Goal: Task Accomplishment & Management: Complete application form

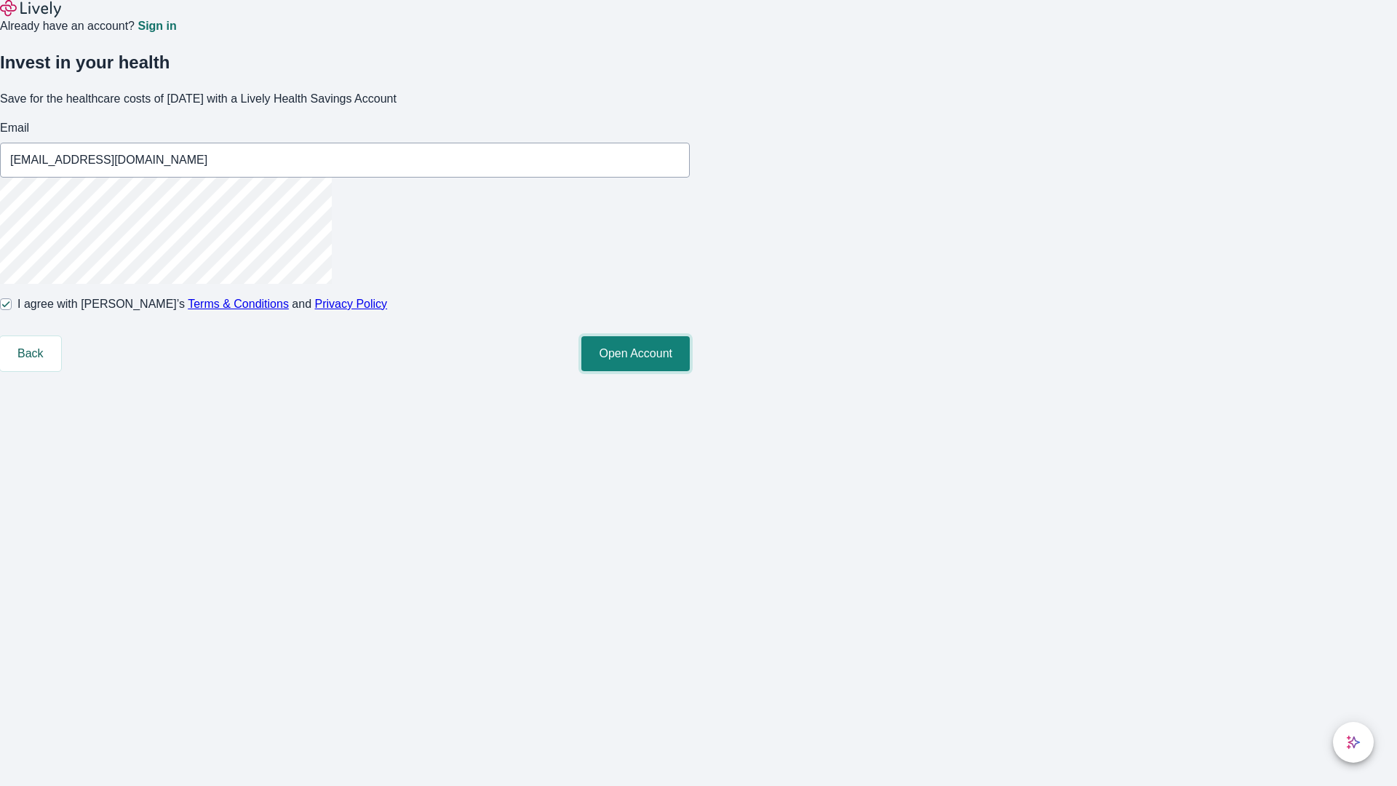
click at [690, 371] on button "Open Account" at bounding box center [635, 353] width 108 height 35
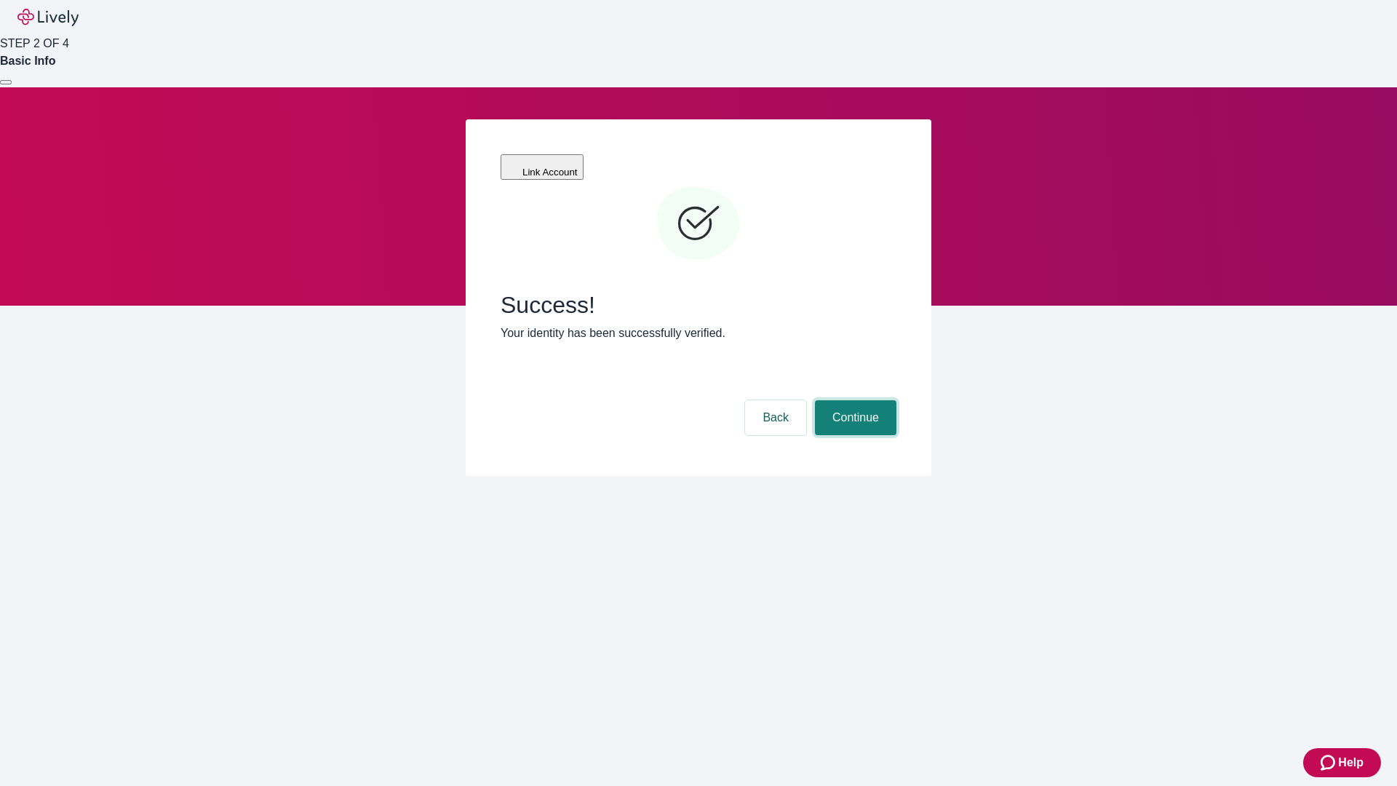
click at [853, 400] on button "Continue" at bounding box center [855, 417] width 81 height 35
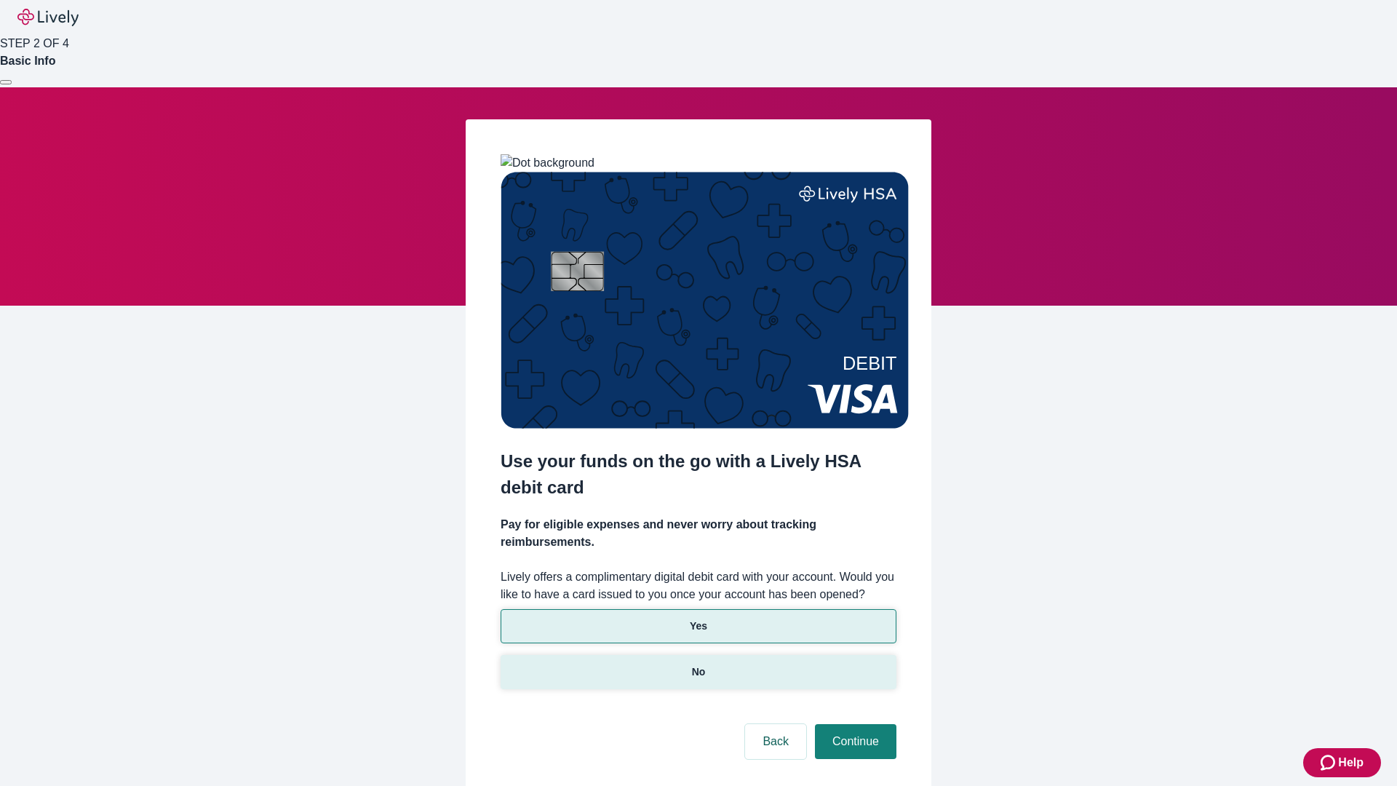
click at [698, 664] on p "No" at bounding box center [699, 671] width 14 height 15
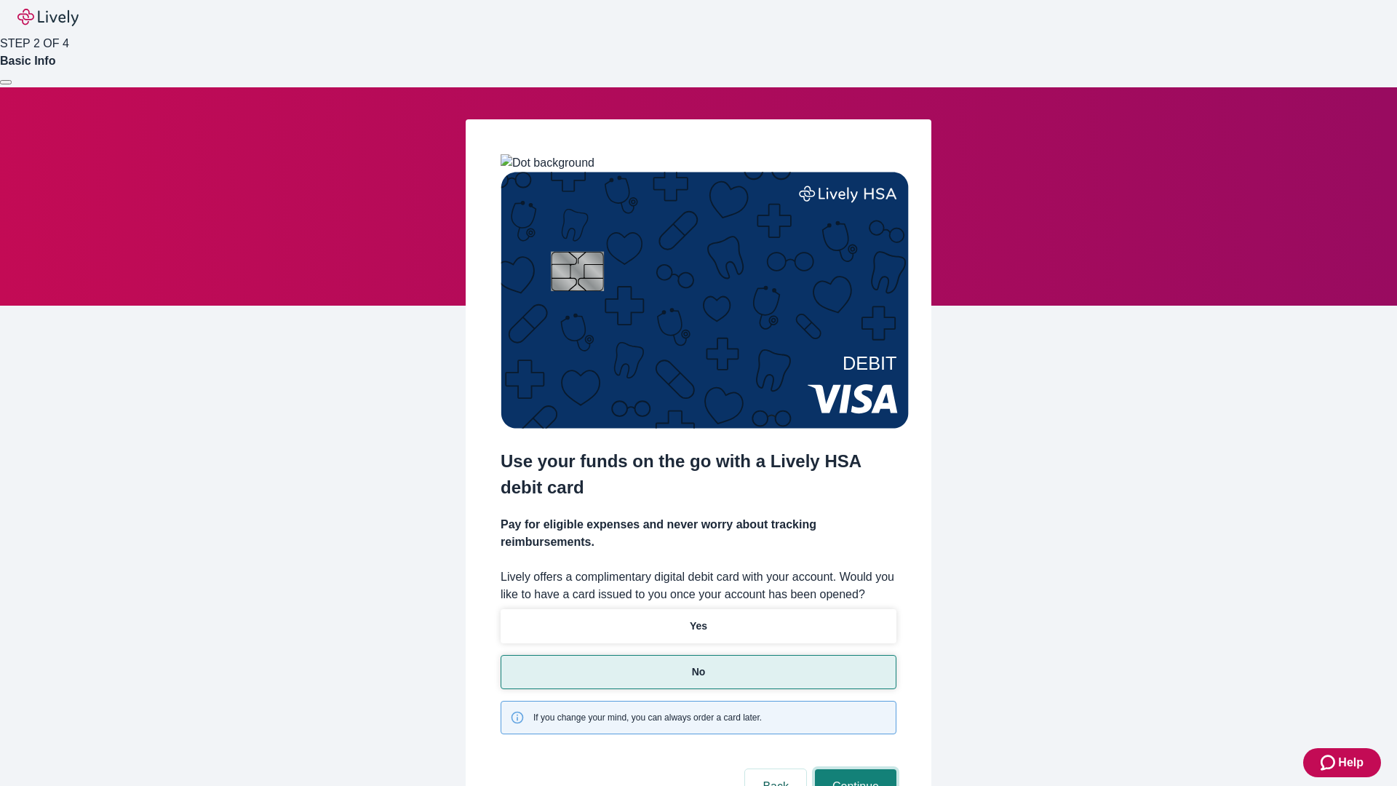
click at [853, 769] on button "Continue" at bounding box center [855, 786] width 81 height 35
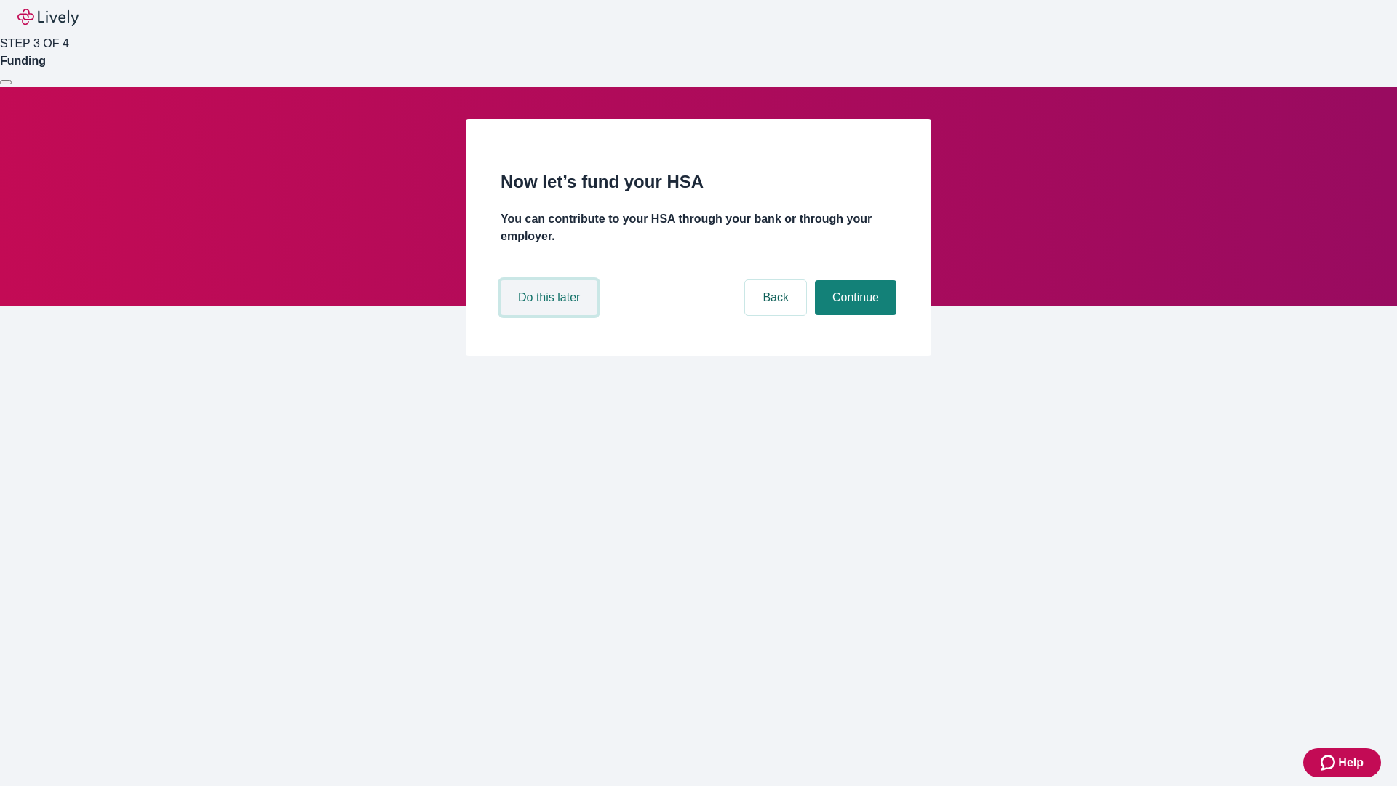
click at [551, 315] on button "Do this later" at bounding box center [548, 297] width 97 height 35
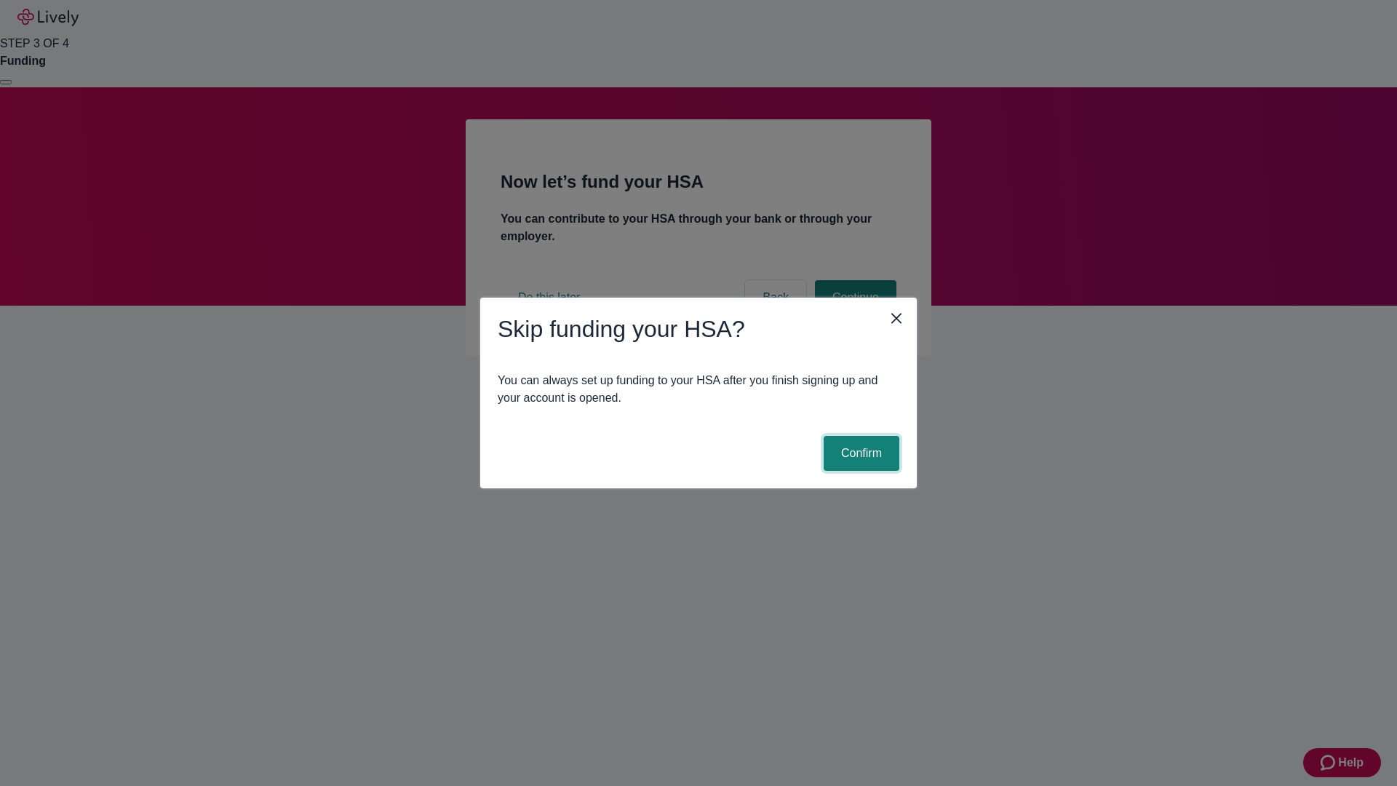
click at [859, 453] on button "Confirm" at bounding box center [861, 453] width 76 height 35
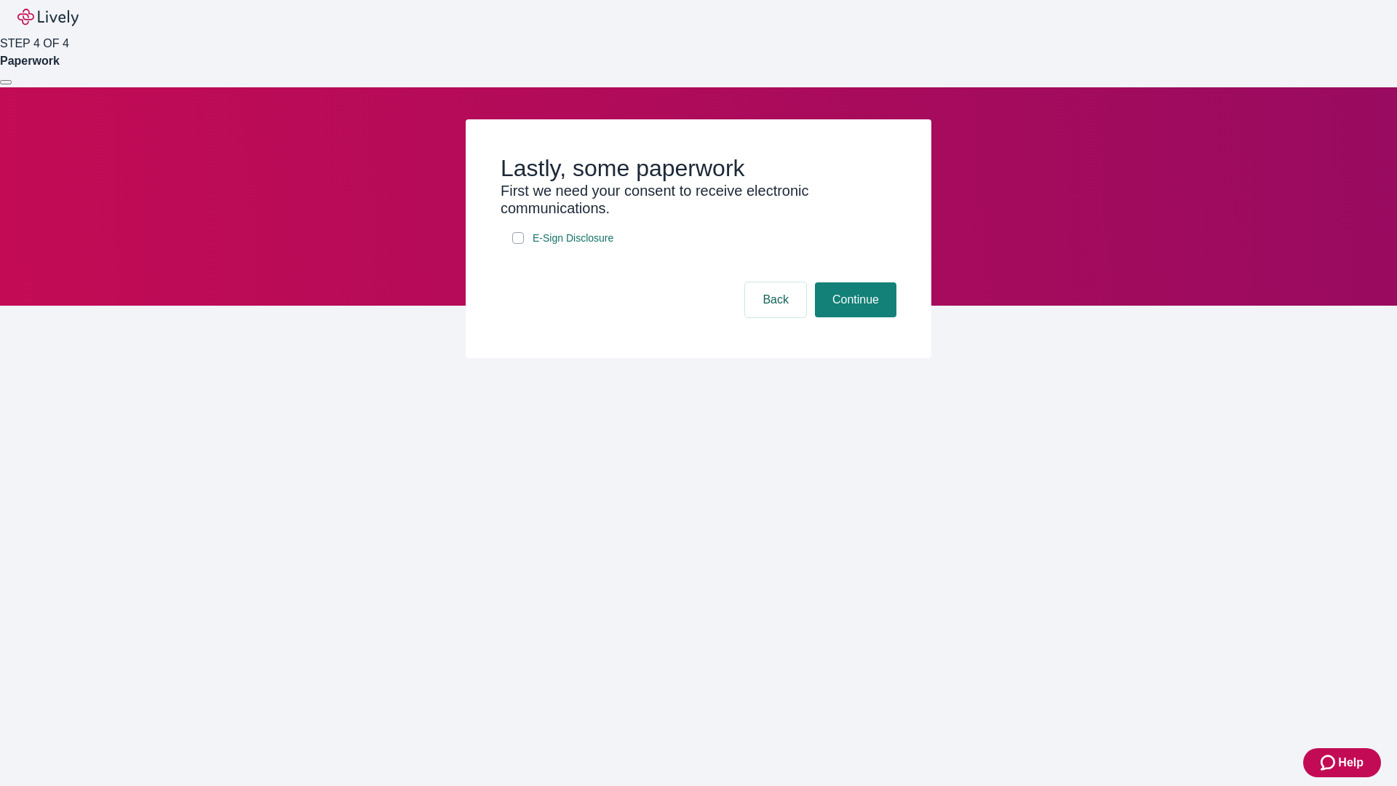
click at [518, 244] on input "E-Sign Disclosure" at bounding box center [518, 238] width 12 height 12
checkbox input "true"
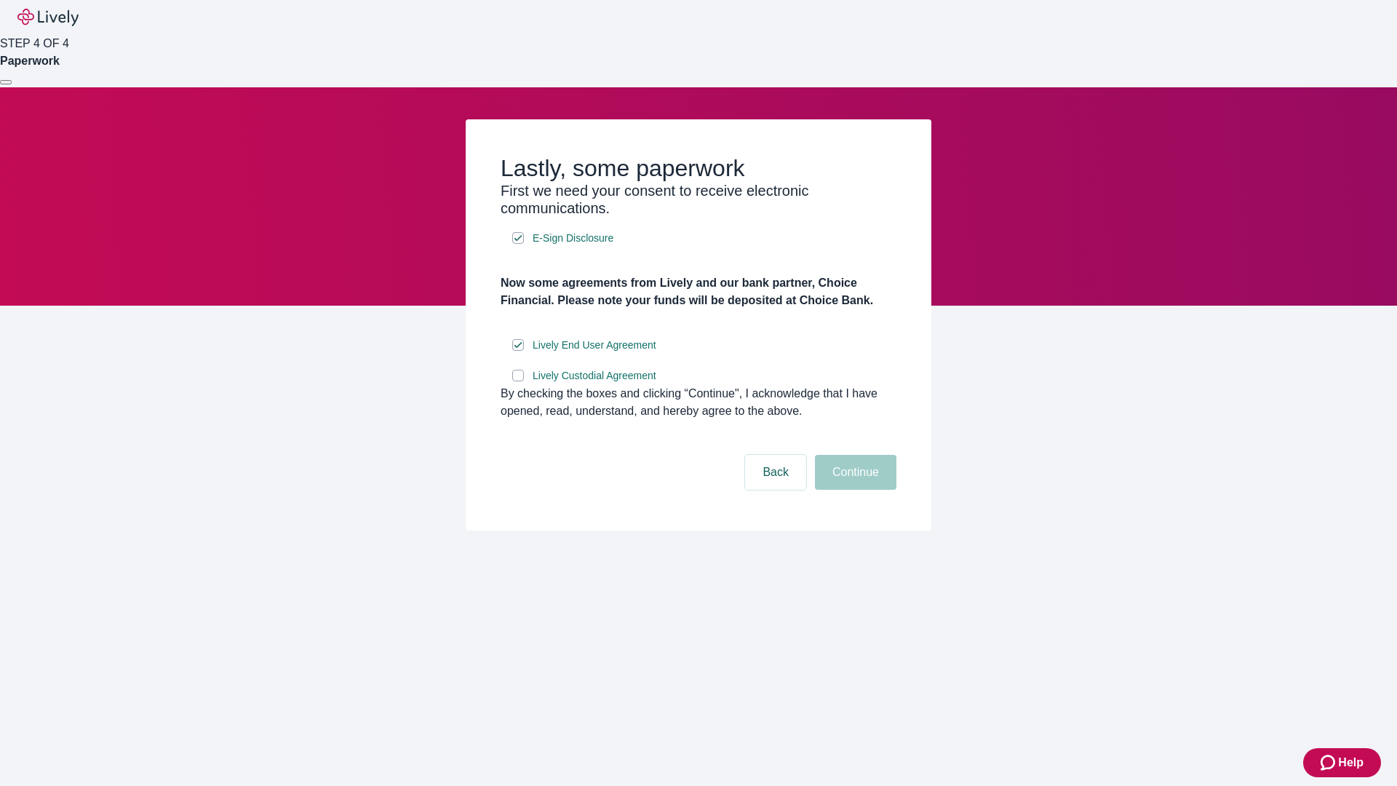
click at [518, 381] on input "Lively Custodial Agreement" at bounding box center [518, 376] width 12 height 12
checkbox input "true"
click at [853, 490] on button "Continue" at bounding box center [855, 472] width 81 height 35
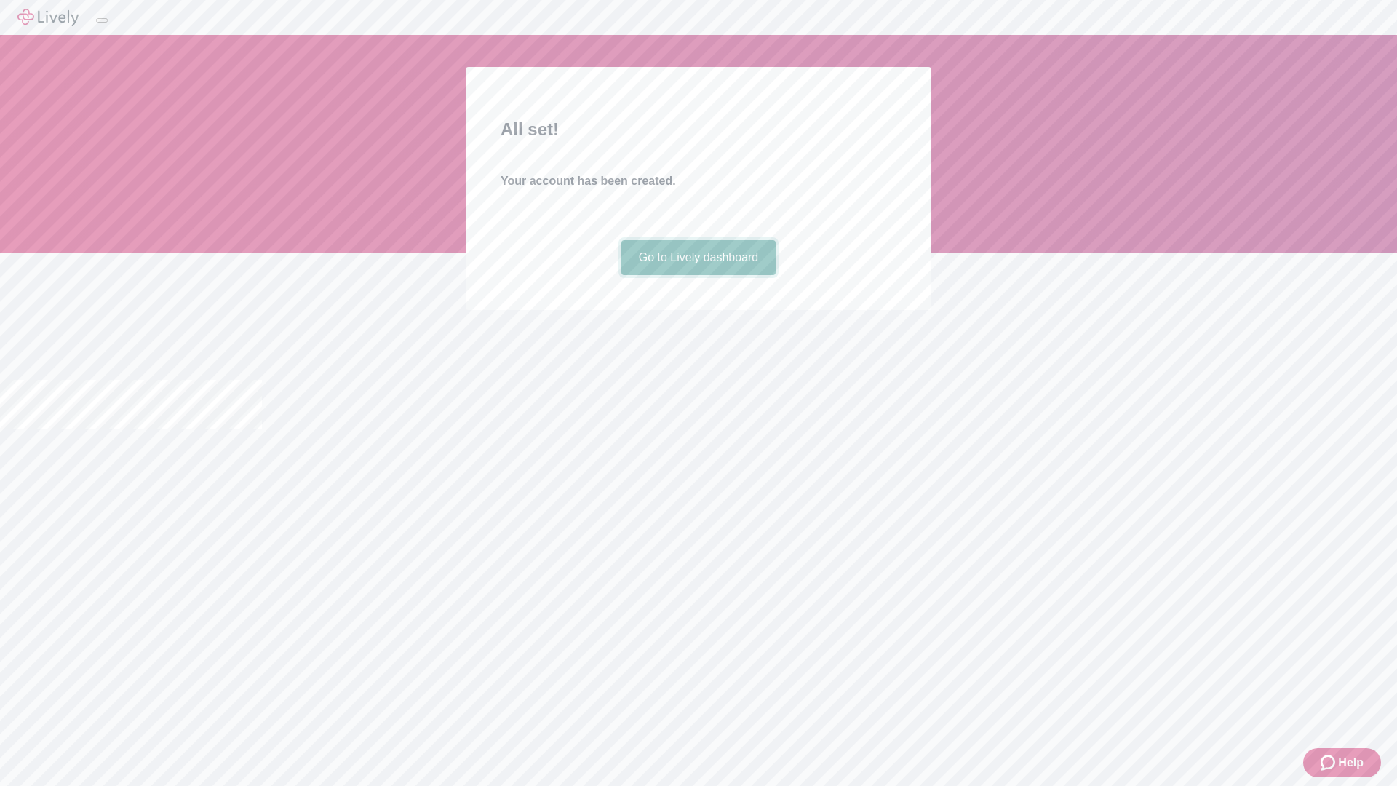
click at [698, 275] on link "Go to Lively dashboard" at bounding box center [698, 257] width 155 height 35
